Goal: Information Seeking & Learning: Understand process/instructions

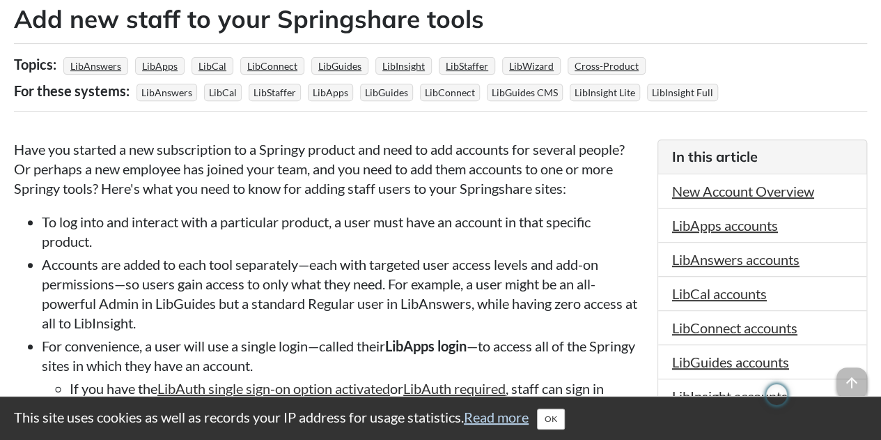
scroll to position [279, 0]
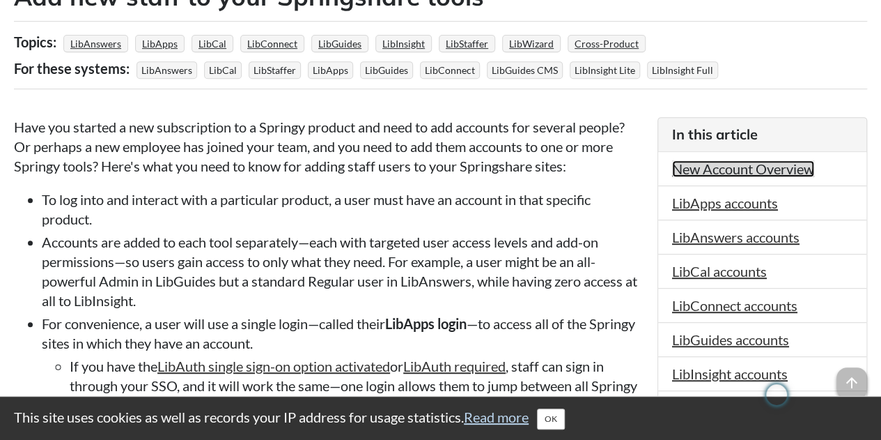
click at [683, 172] on link "New Account Overview" at bounding box center [743, 168] width 142 height 17
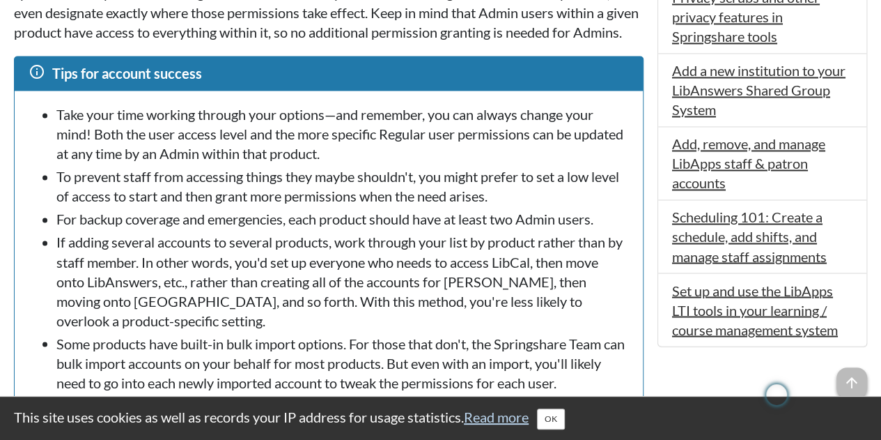
scroll to position [1073, 0]
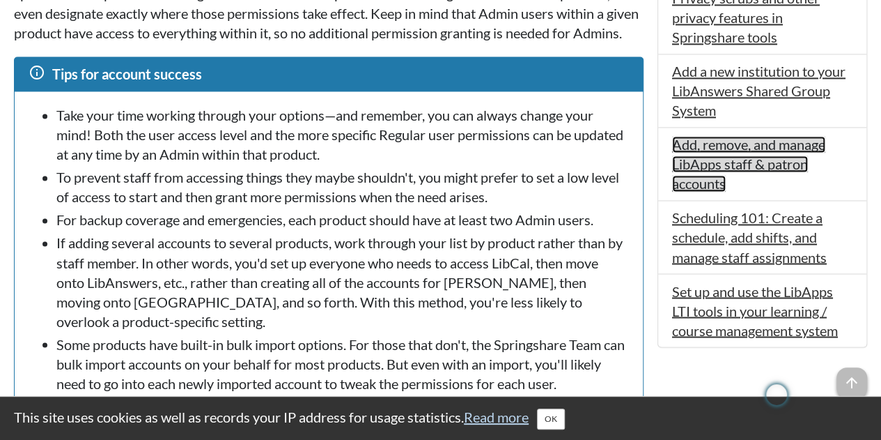
click at [694, 154] on link "Add, remove, and manage LibApps staff & patron accounts" at bounding box center [748, 164] width 153 height 56
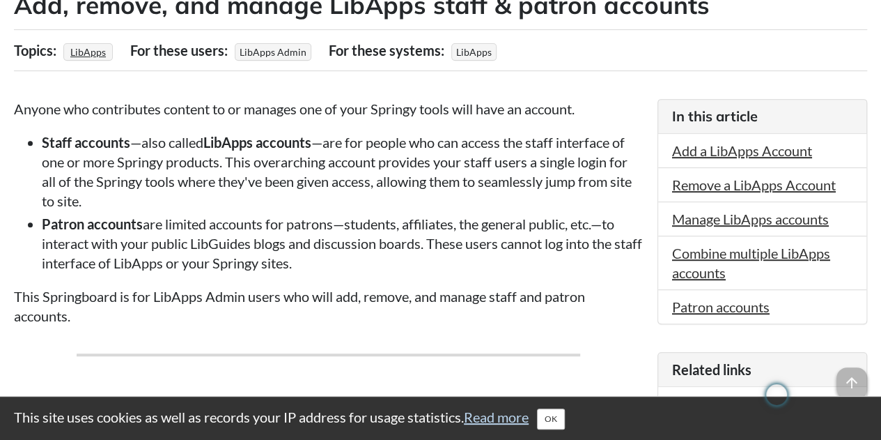
scroll to position [279, 0]
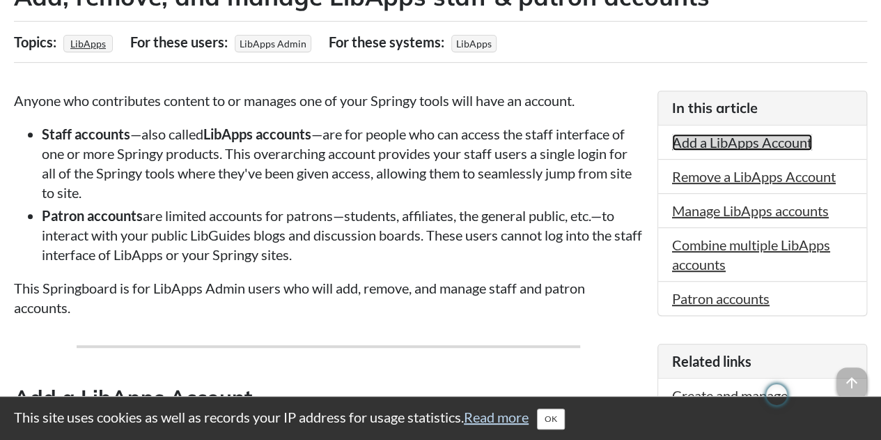
click at [717, 141] on link "Add a LibApps Account" at bounding box center [742, 142] width 140 height 17
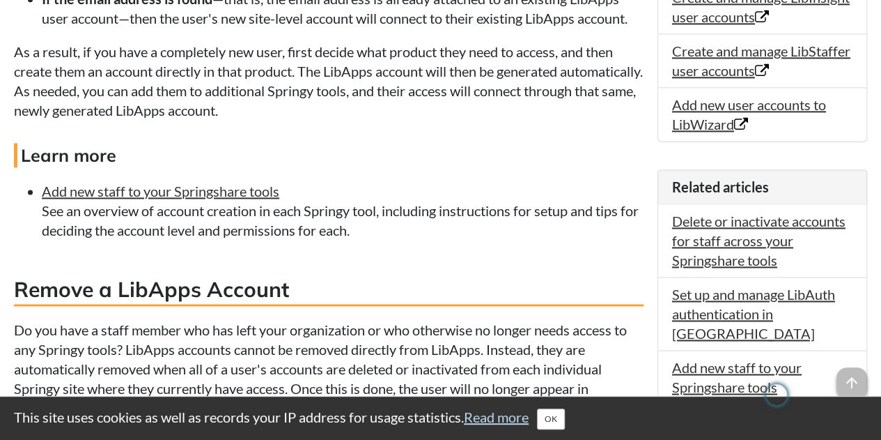
scroll to position [940, 0]
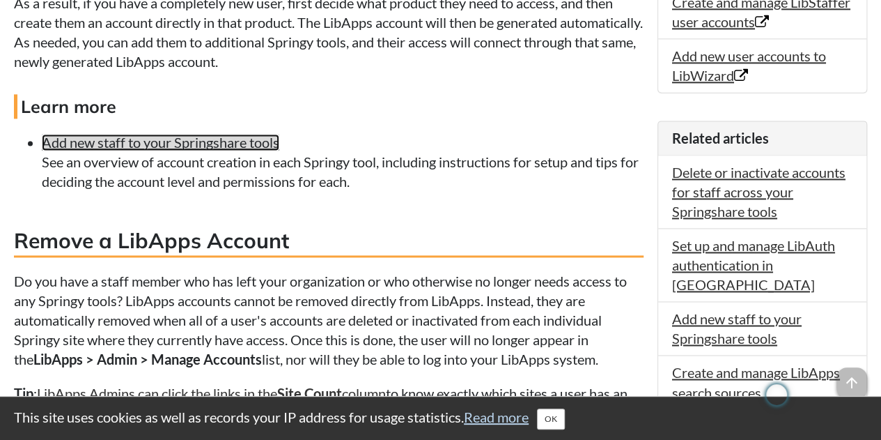
click at [233, 148] on link "Add new staff to your Springshare tools" at bounding box center [161, 142] width 238 height 17
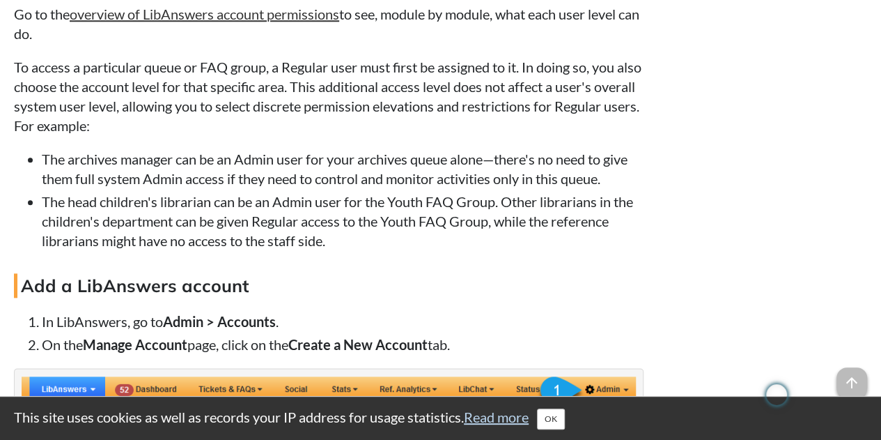
scroll to position [3343, 0]
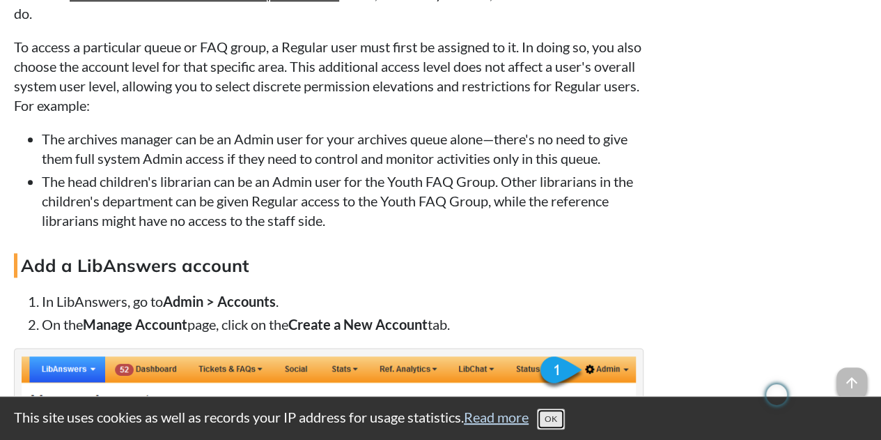
click at [558, 417] on button "OK" at bounding box center [551, 418] width 28 height 21
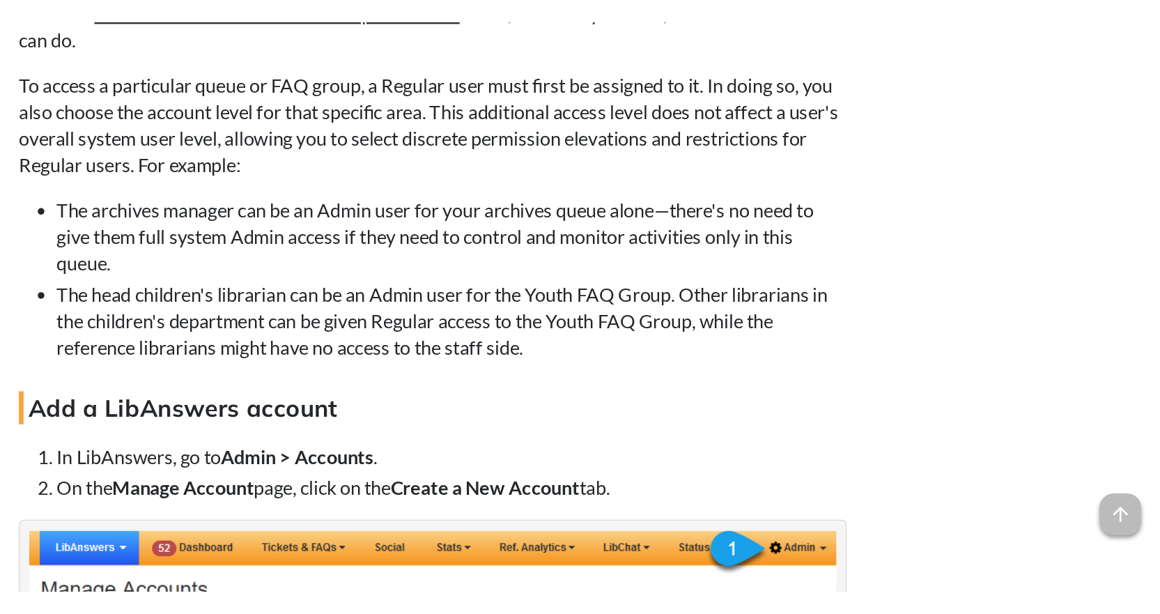
scroll to position [3012, 0]
